Goal: Use online tool/utility

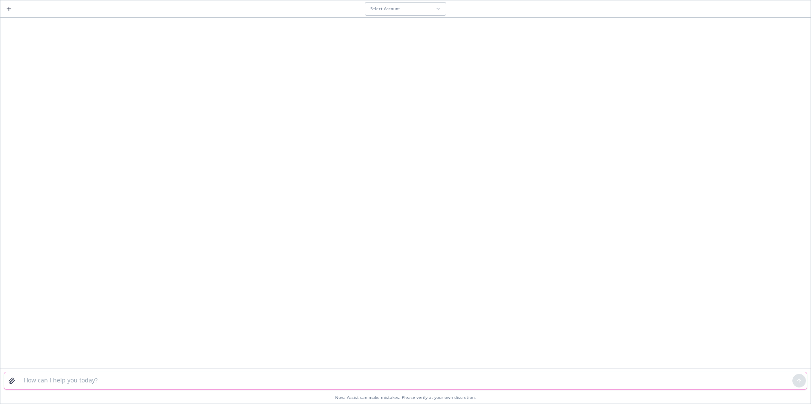
paste textarea "[PERSON_NAME] Materials for OE • Custom microsite - an electronic version of en…"
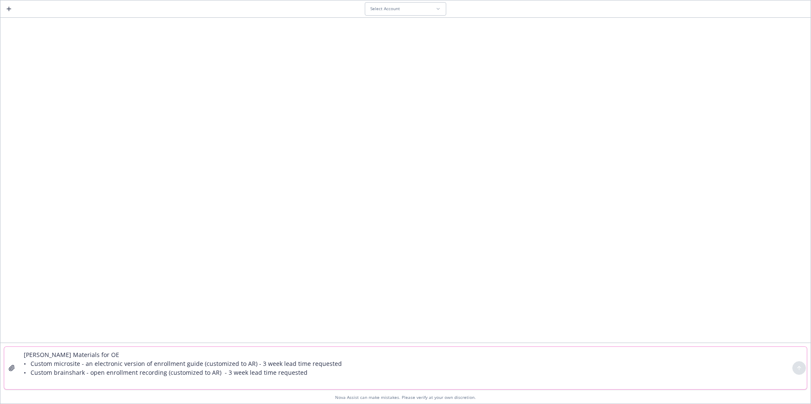
type textarea "[PERSON_NAME] Materials for OE • Custom microsite - an electronic version of en…"
drag, startPoint x: 314, startPoint y: 378, endPoint x: -13, endPoint y: 344, distance: 328.6
click at [0, 344] on html "Select Account [PERSON_NAME] Materials for OE • Custom microsite - an electroni…" at bounding box center [405, 202] width 811 height 404
